Goal: Check status

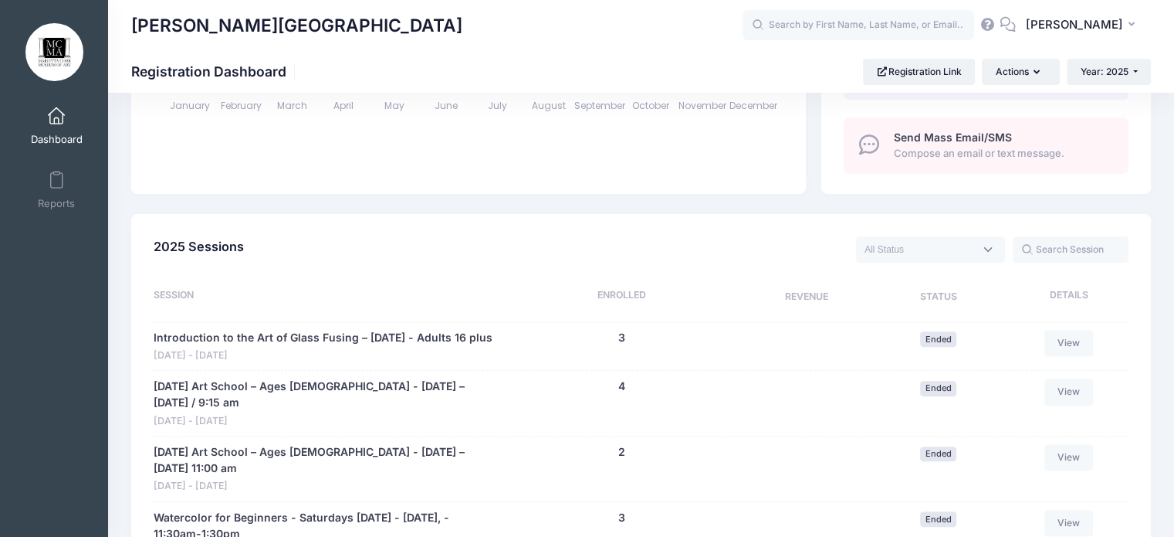
scroll to position [516, 0]
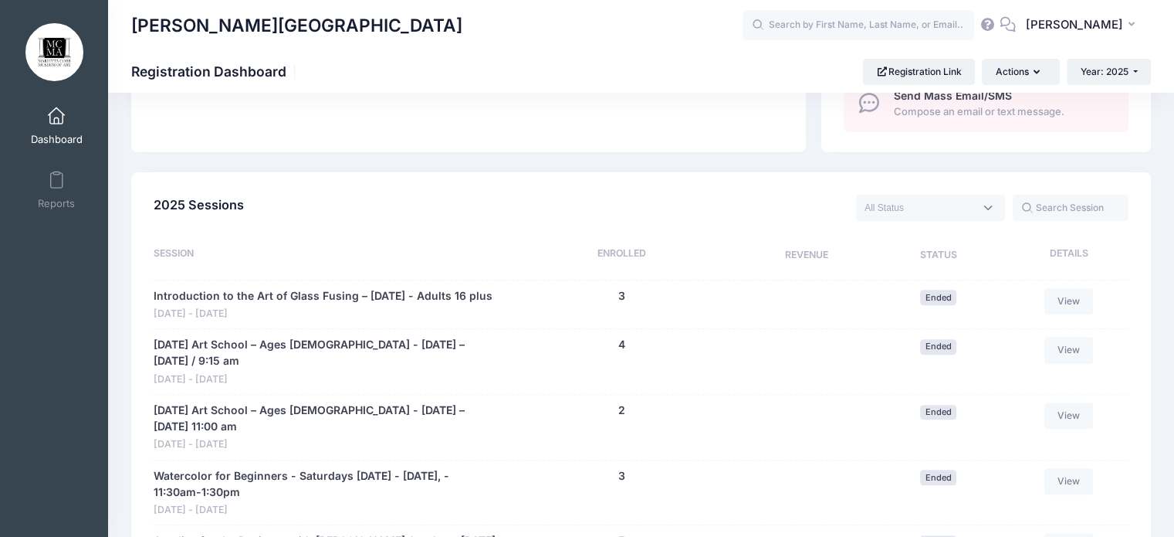
click at [988, 202] on span at bounding box center [930, 208] width 149 height 26
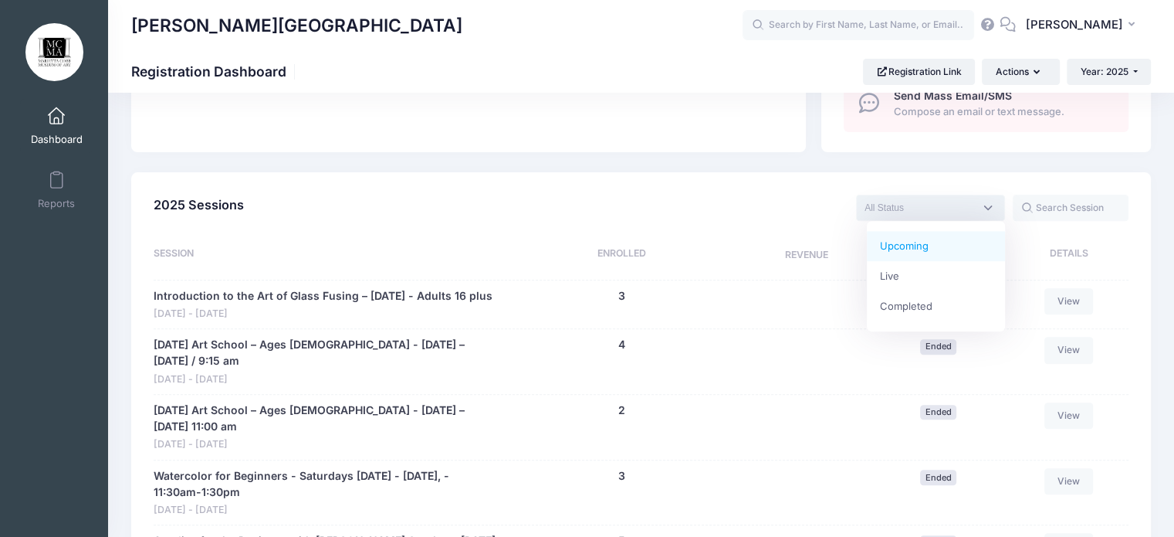
select select "future"
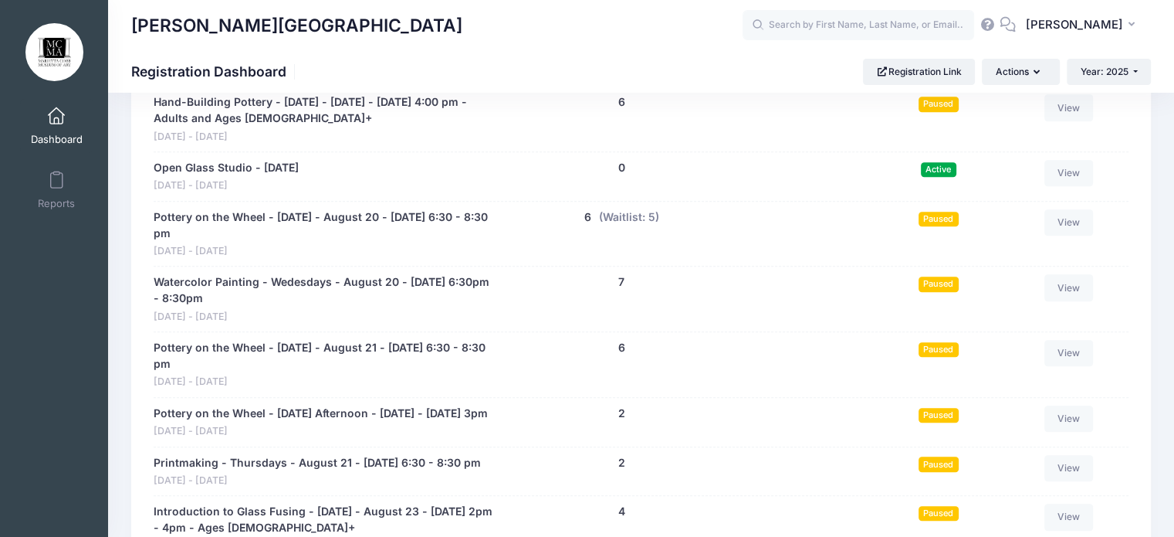
scroll to position [1141, 0]
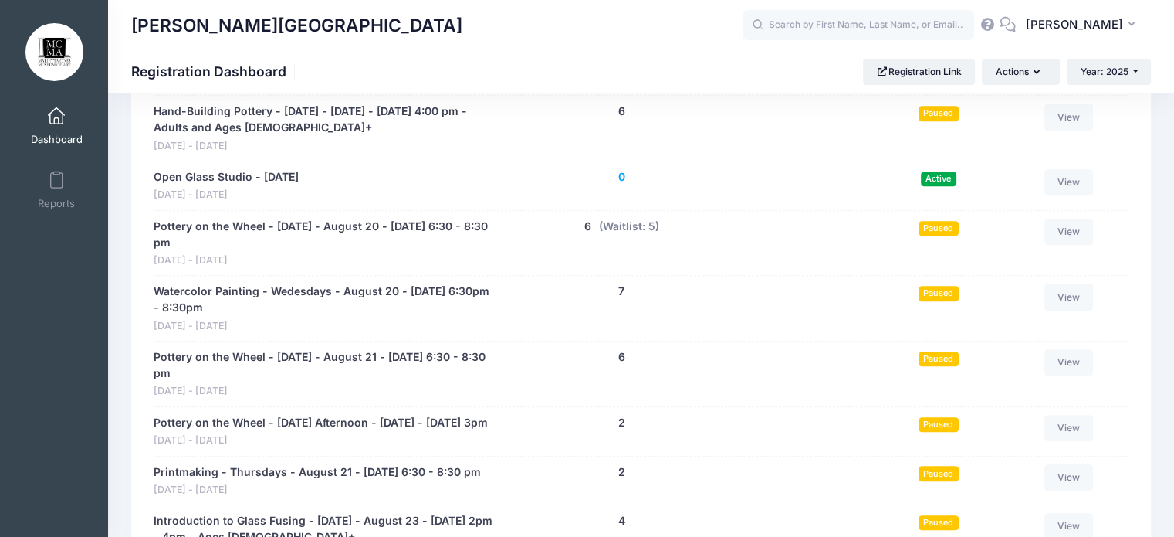
click at [621, 175] on button "0" at bounding box center [621, 177] width 7 height 16
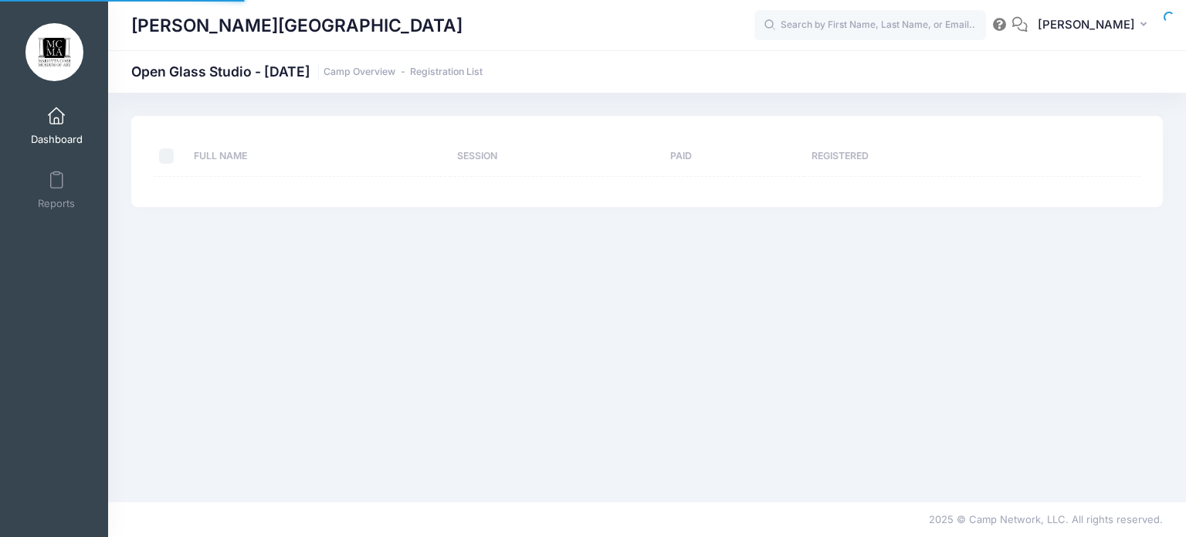
select select "10"
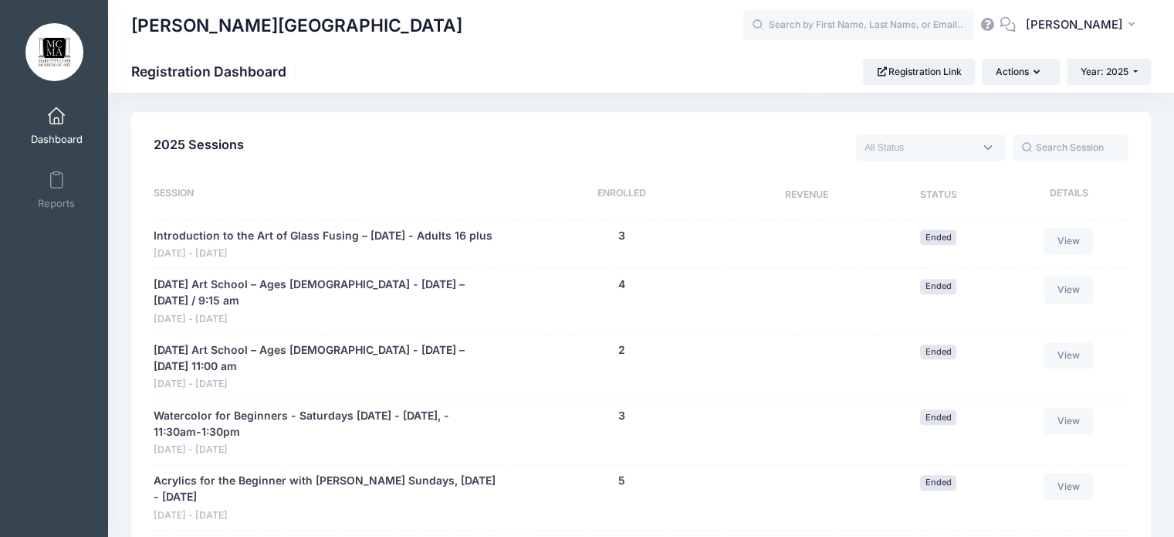
scroll to position [577, 0]
click at [954, 145] on textarea "Search" at bounding box center [920, 147] width 110 height 14
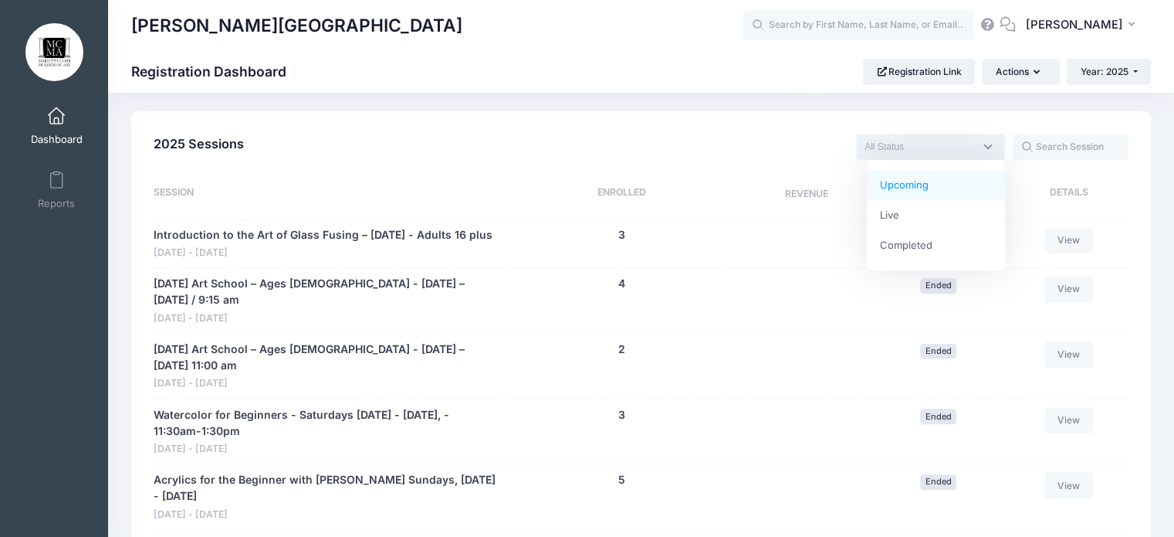
select select "future"
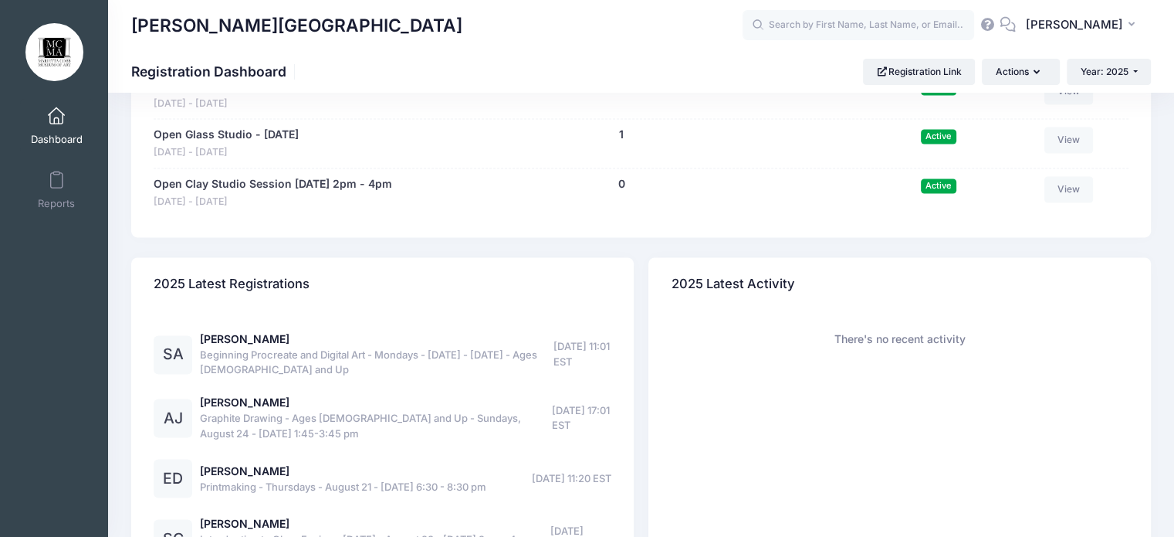
scroll to position [2346, 0]
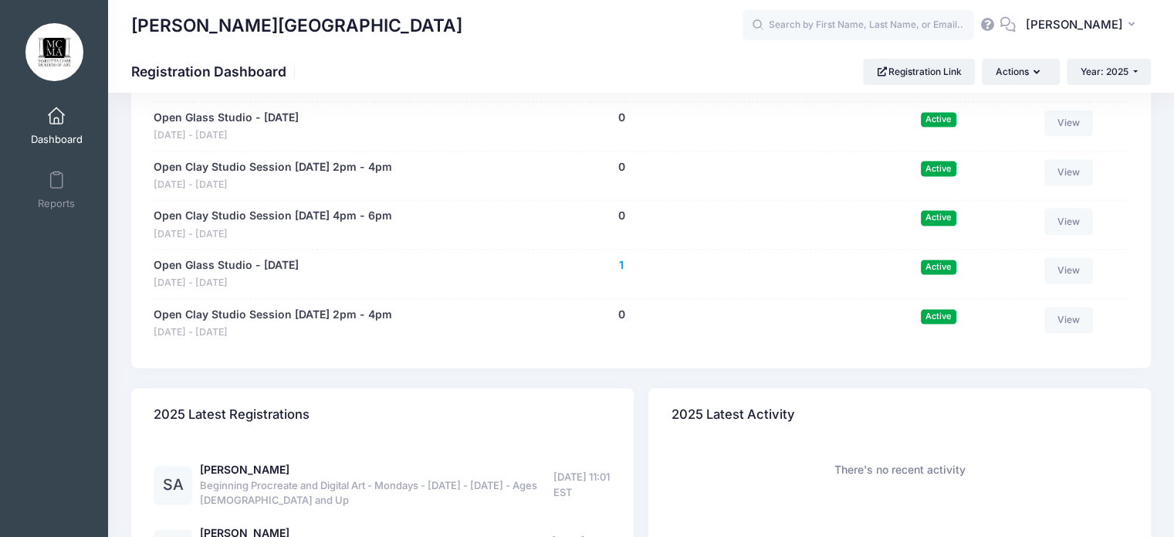
click at [622, 273] on button "1" at bounding box center [621, 265] width 5 height 16
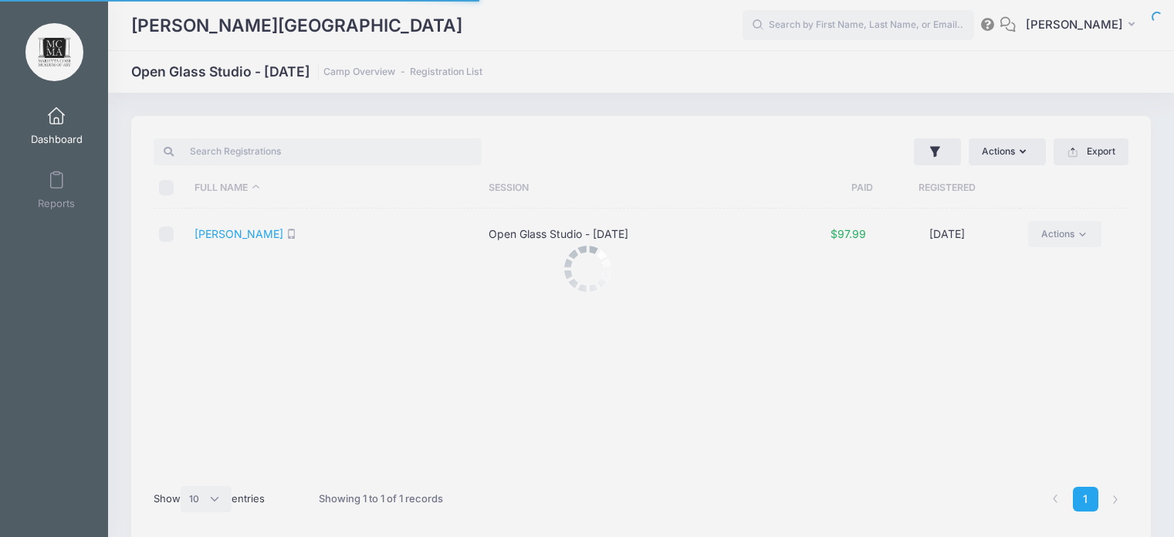
select select "10"
